Goal: Navigation & Orientation: Find specific page/section

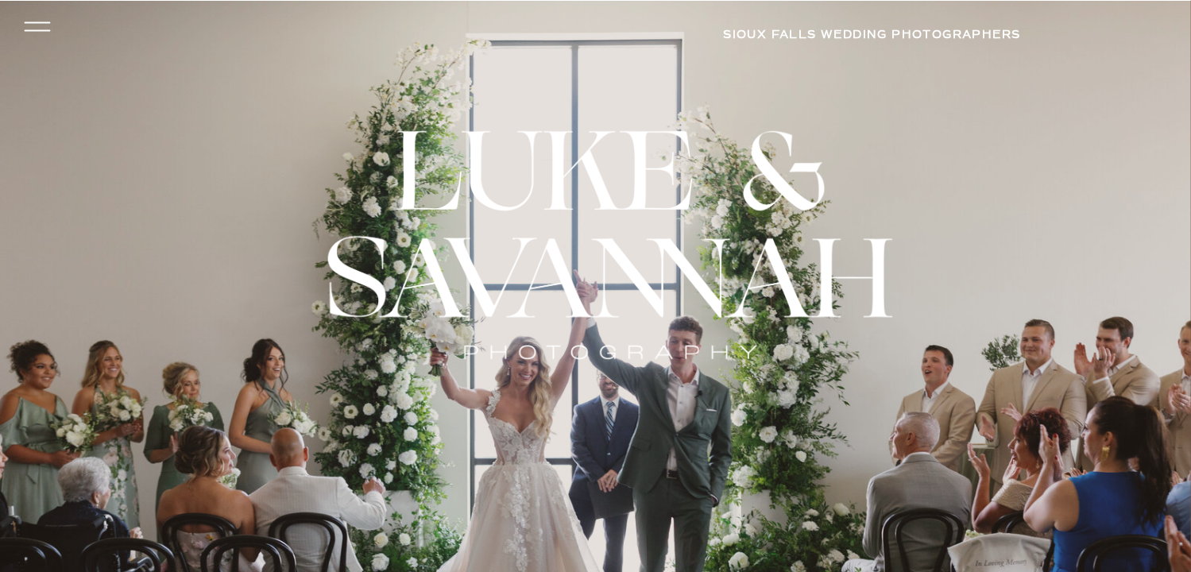
click at [35, 25] on icon at bounding box center [36, 27] width 37 height 34
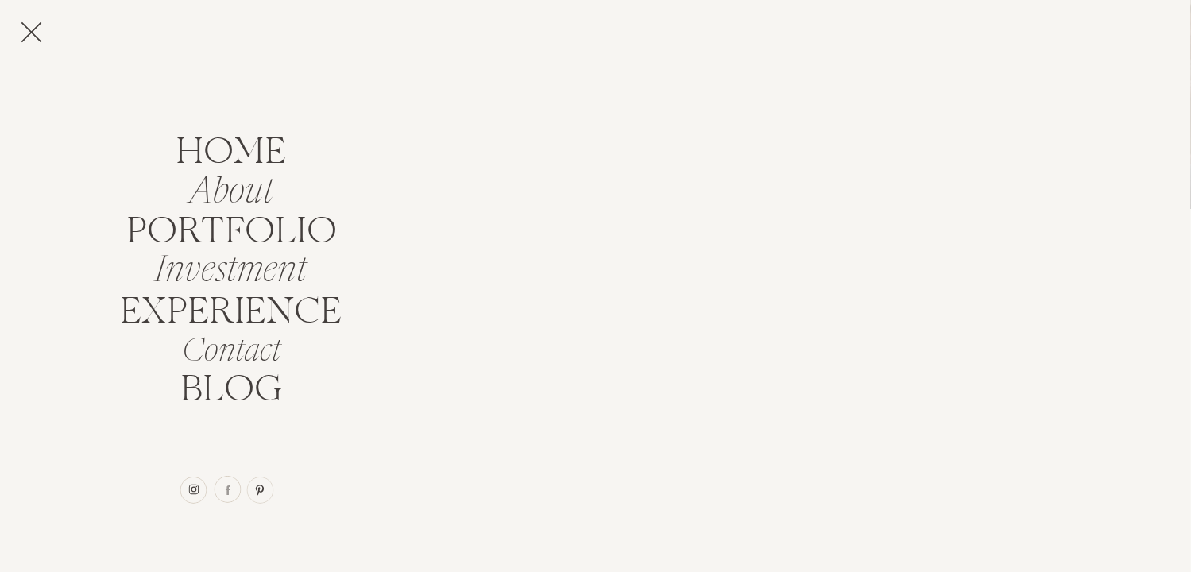
scroll to position [397, 0]
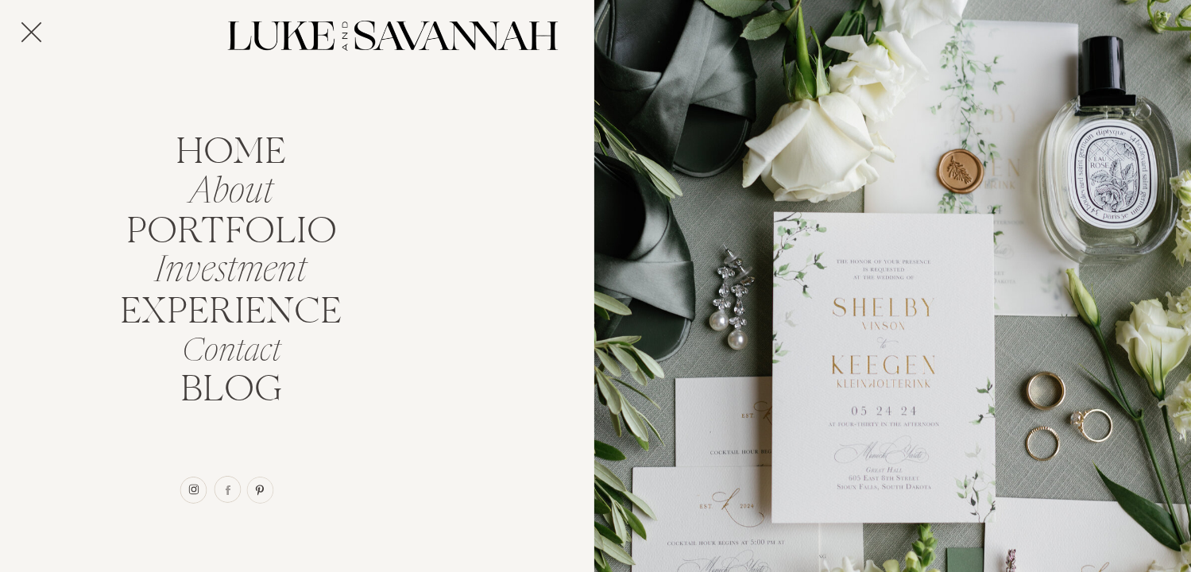
click at [24, 34] on icon at bounding box center [31, 32] width 35 height 44
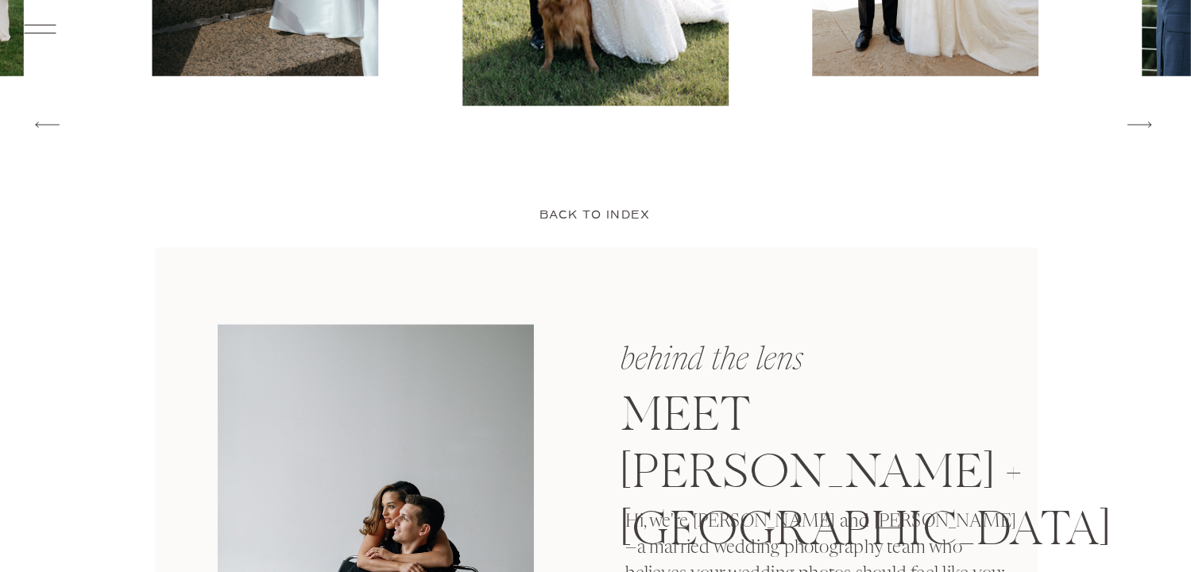
scroll to position [2859, 0]
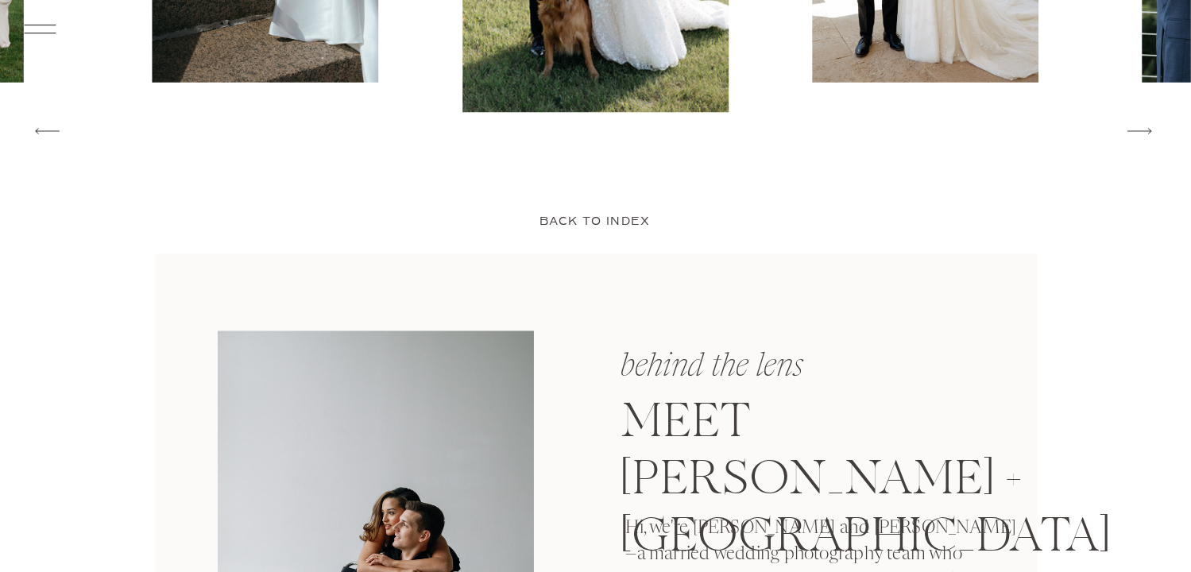
click at [617, 223] on p "back to index" at bounding box center [594, 224] width 125 height 20
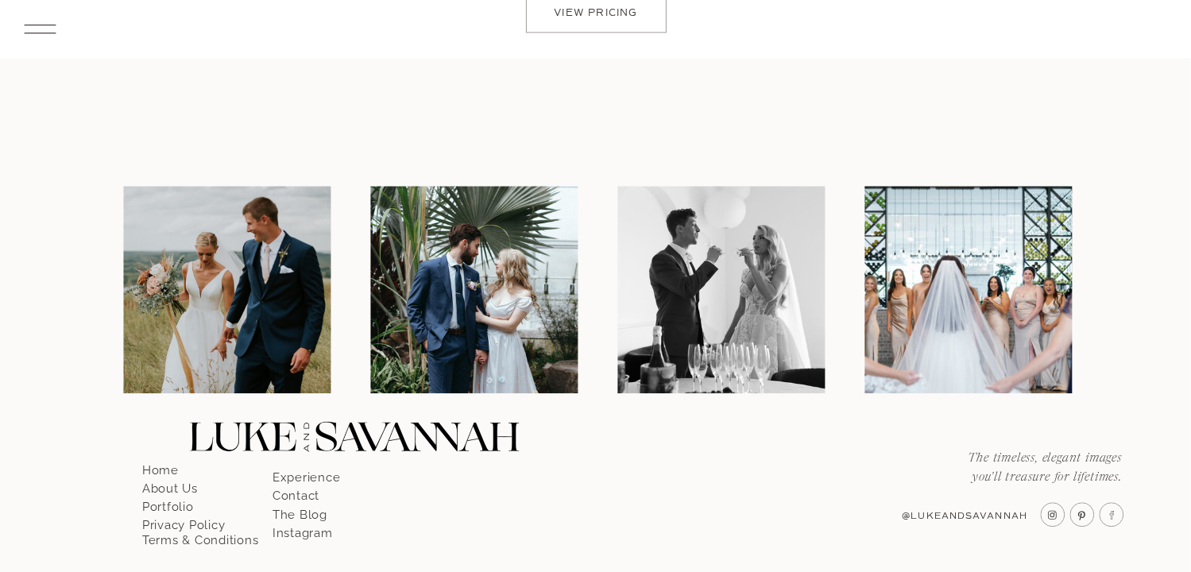
scroll to position [3860, 0]
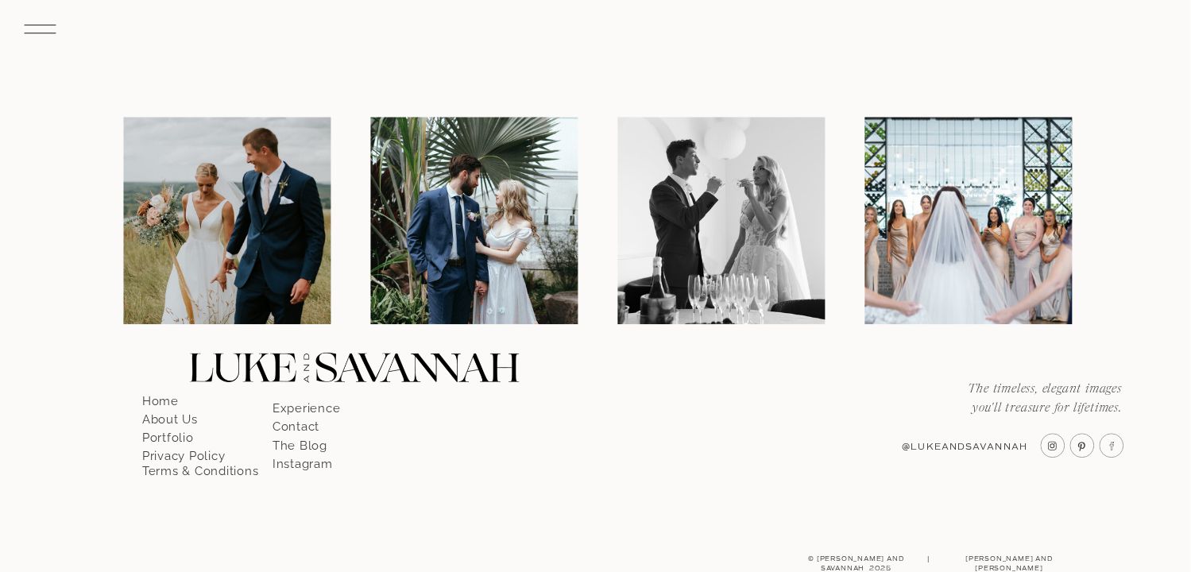
click at [512, 253] on img at bounding box center [473, 220] width 207 height 207
click at [38, 34] on icon at bounding box center [39, 29] width 41 height 44
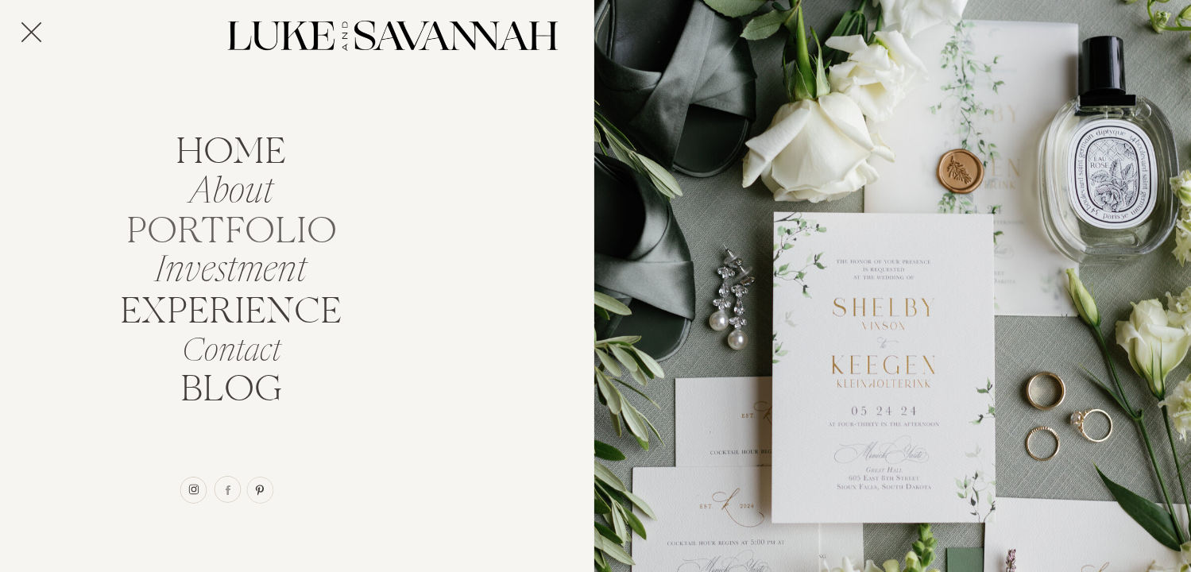
click at [241, 232] on nav "portfolio" at bounding box center [231, 227] width 225 height 30
click at [253, 152] on nav "home" at bounding box center [231, 148] width 140 height 30
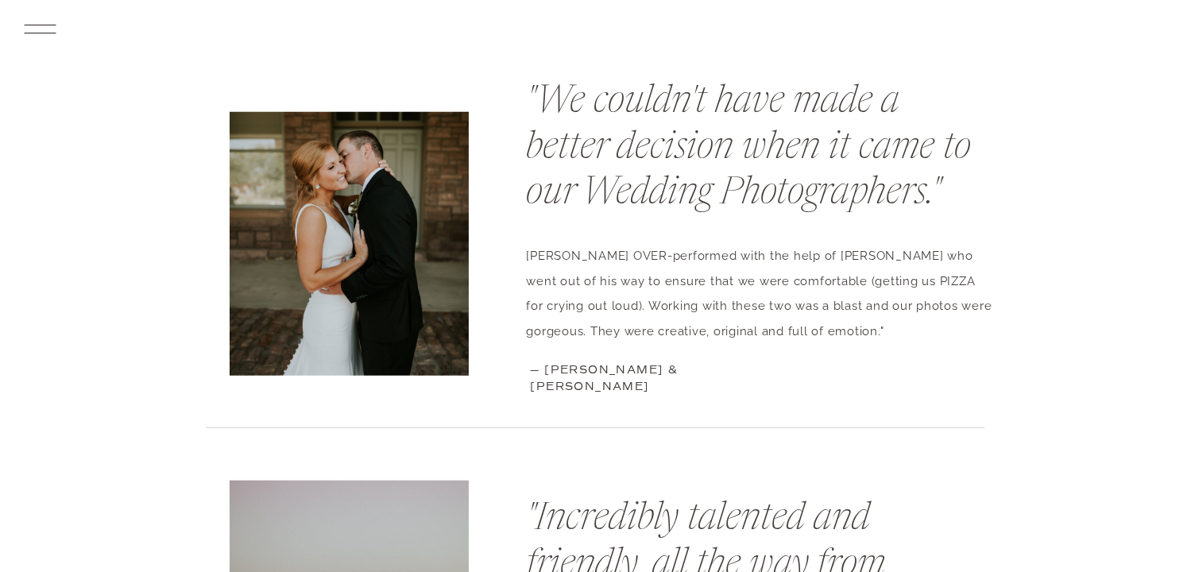
scroll to position [7148, 0]
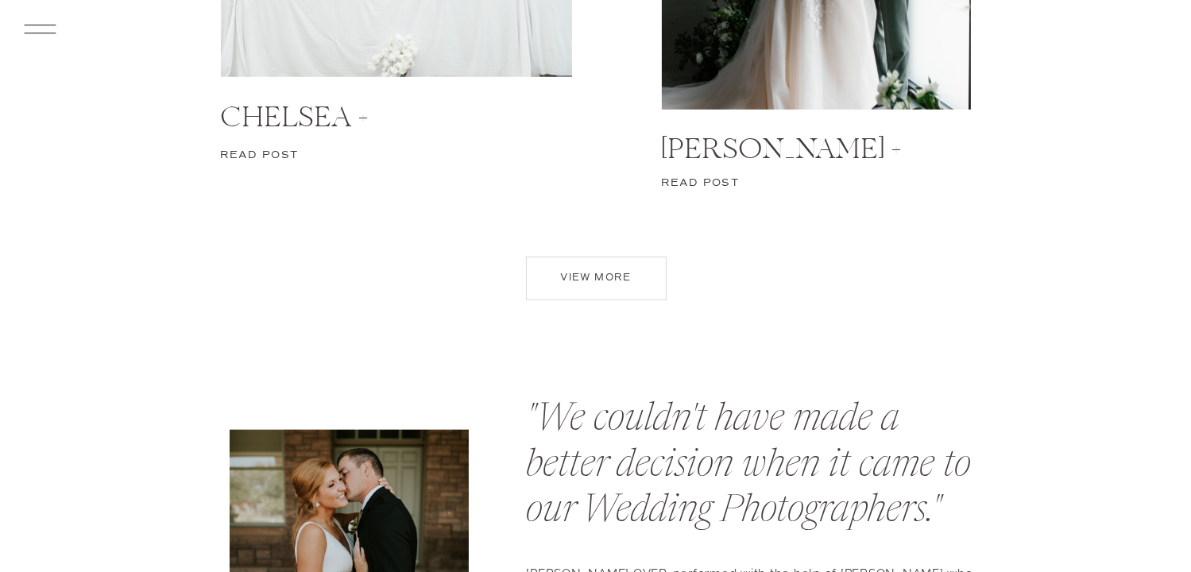
click at [635, 269] on div at bounding box center [596, 279] width 141 height 44
click at [596, 282] on p "view more" at bounding box center [596, 282] width 112 height 22
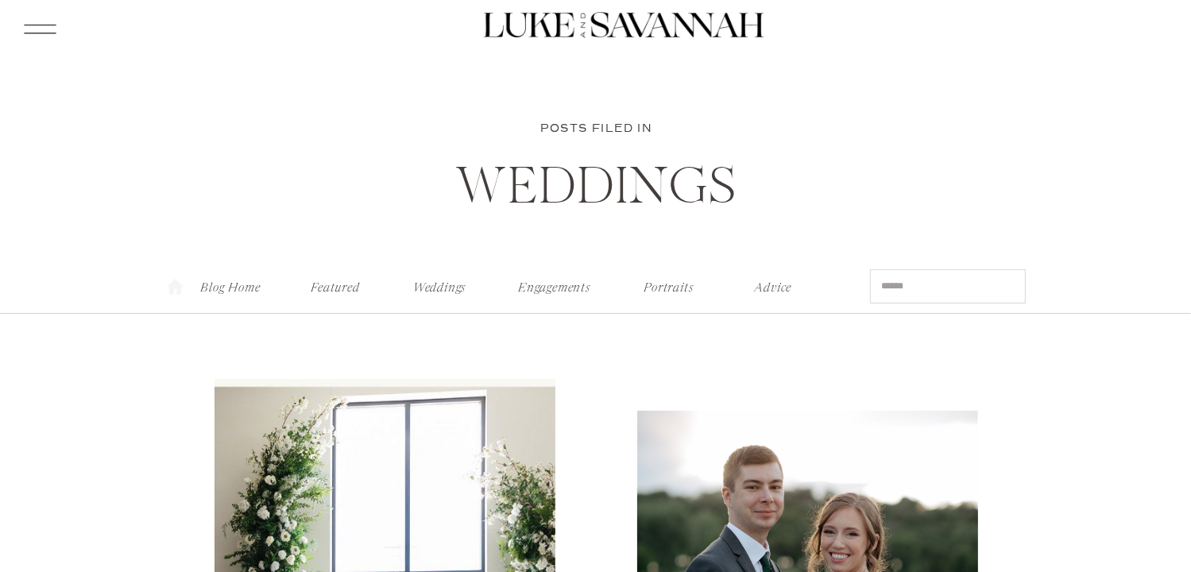
click at [547, 284] on nav "Engagements" at bounding box center [554, 284] width 81 height 17
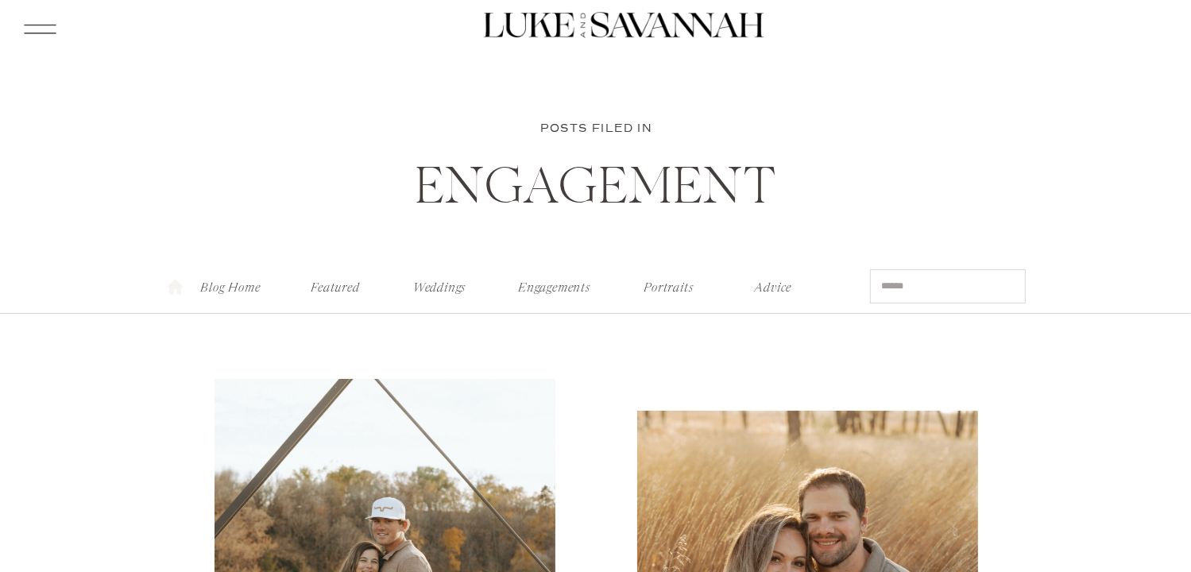
scroll to position [79, 0]
